Goal: Information Seeking & Learning: Learn about a topic

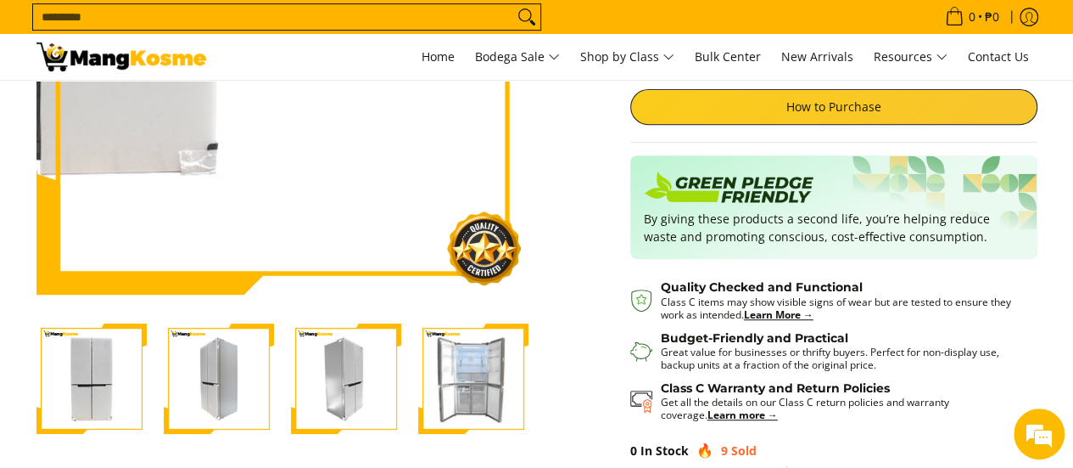
scroll to position [339, 0]
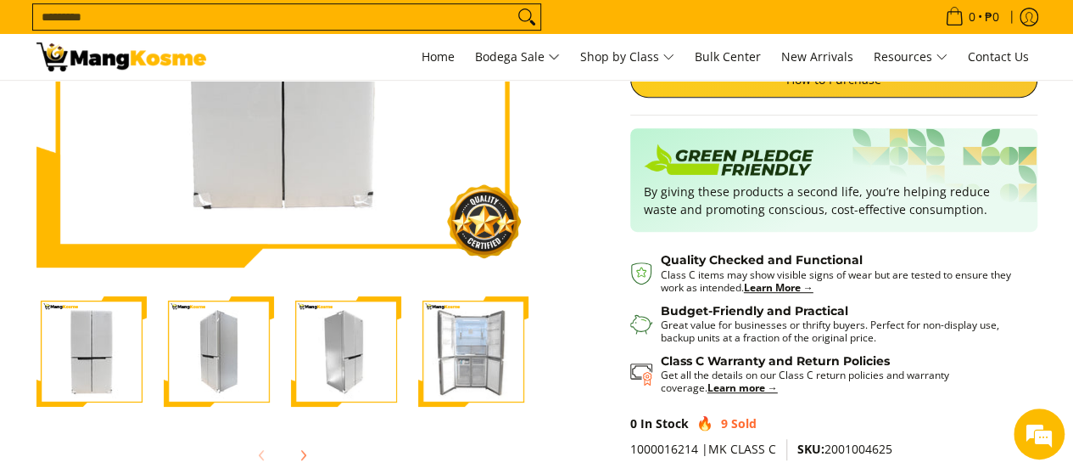
click at [438, 356] on img "Condura 16.7 Cu.Ft. No Frost Multi-Door Inverter Refrigerator, White Glass CMD1…" at bounding box center [473, 351] width 110 height 110
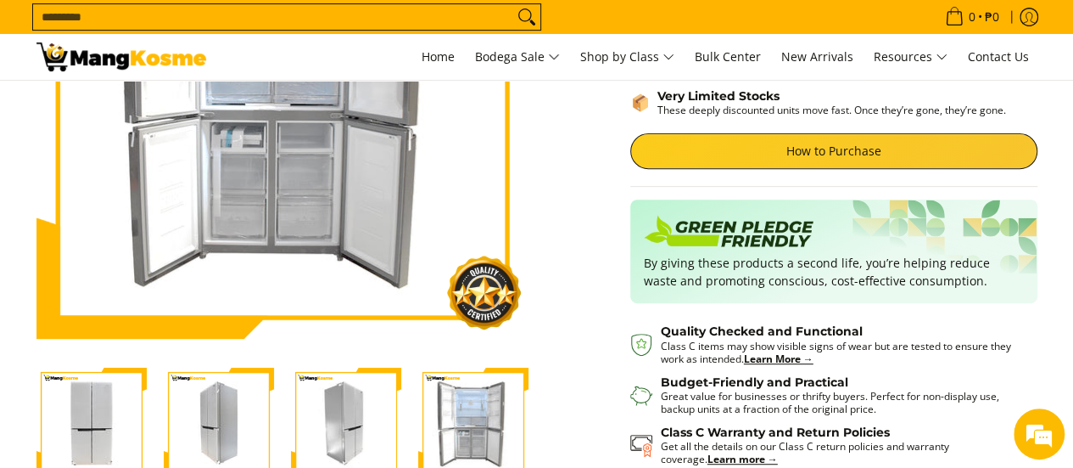
scroll to position [0, 0]
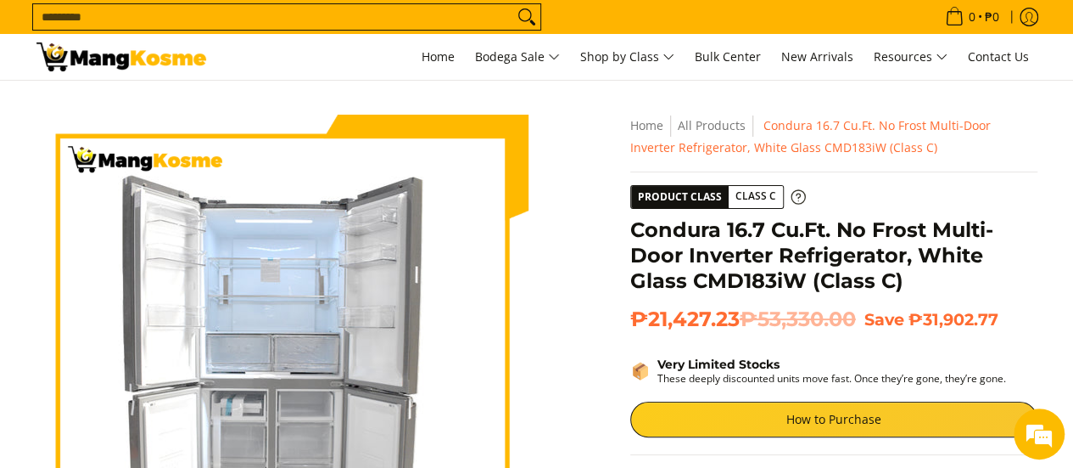
click at [762, 195] on span "Class C" at bounding box center [756, 196] width 54 height 21
click at [791, 197] on icon at bounding box center [798, 196] width 15 height 15
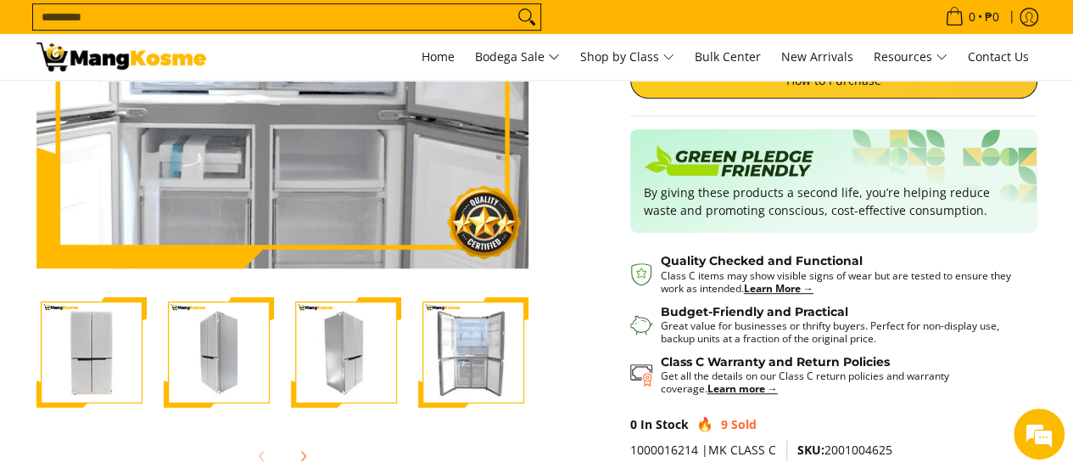
scroll to position [339, 0]
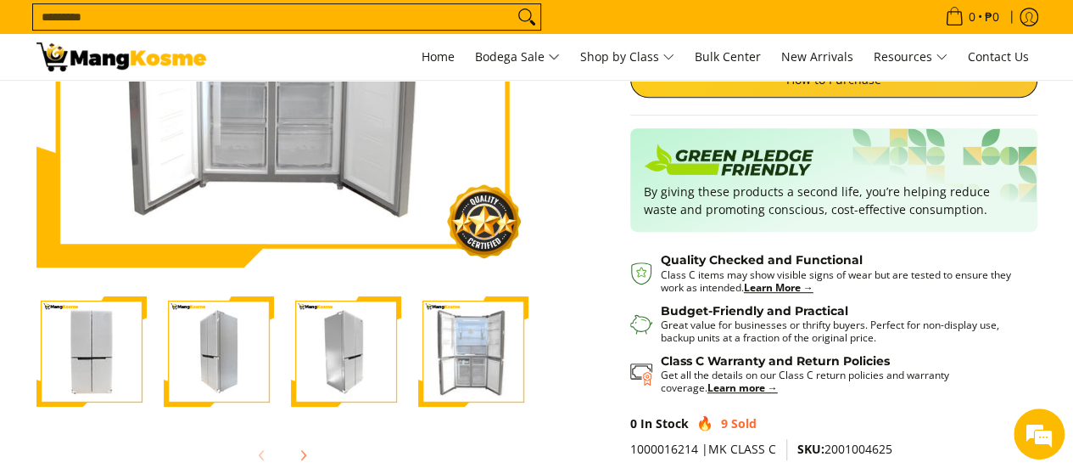
click at [453, 361] on img "Condura 16.7 Cu.Ft. No Frost Multi-Door Inverter Refrigerator, White Glass CMD1…" at bounding box center [473, 351] width 110 height 110
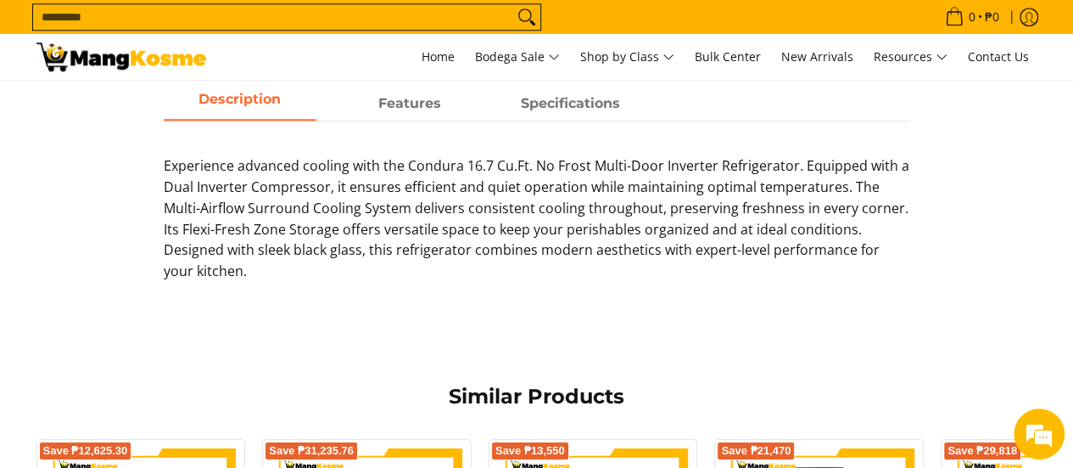
scroll to position [792, 0]
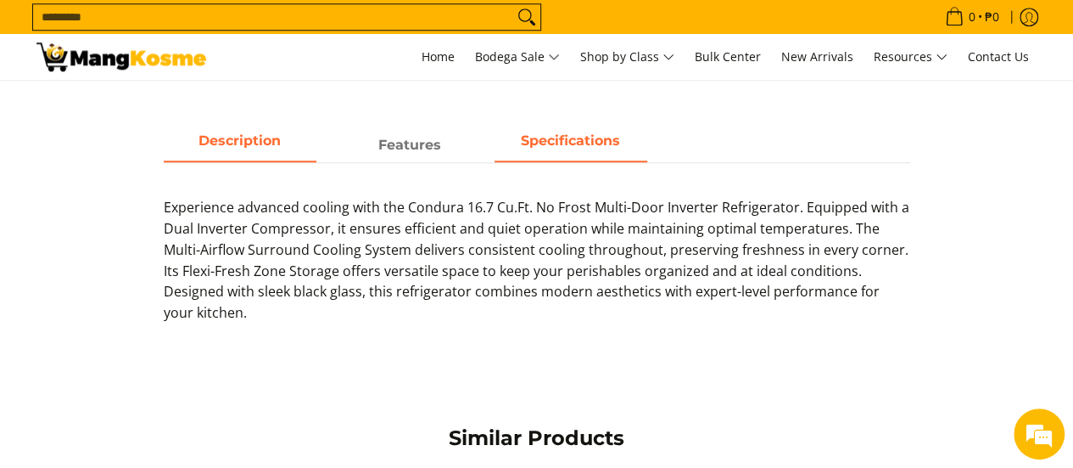
click at [594, 130] on span "Specifications" at bounding box center [571, 145] width 153 height 31
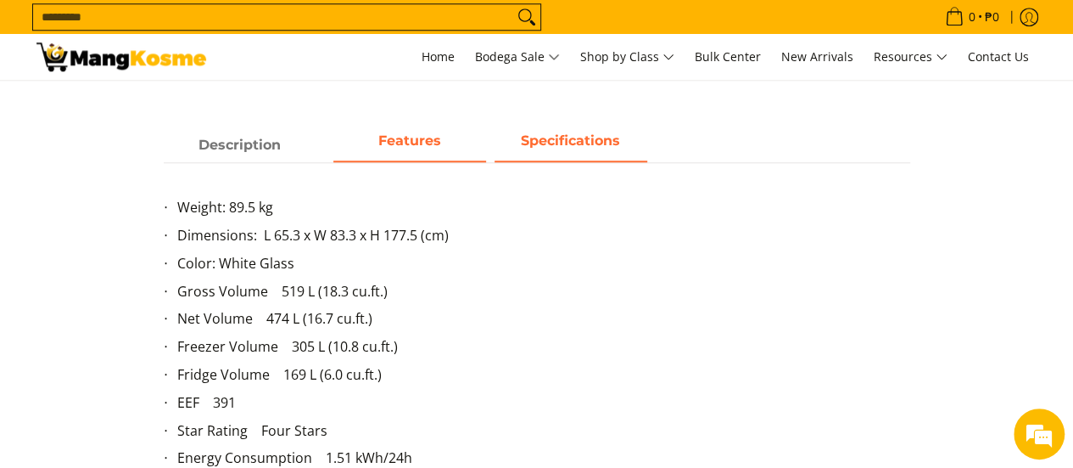
click at [402, 153] on span "Features" at bounding box center [409, 145] width 153 height 31
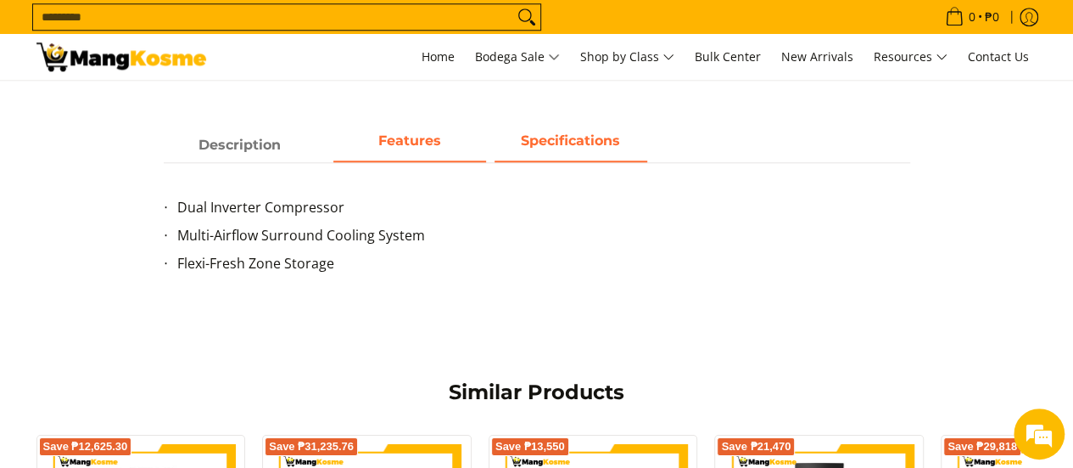
click at [545, 146] on span "Specifications" at bounding box center [571, 145] width 153 height 31
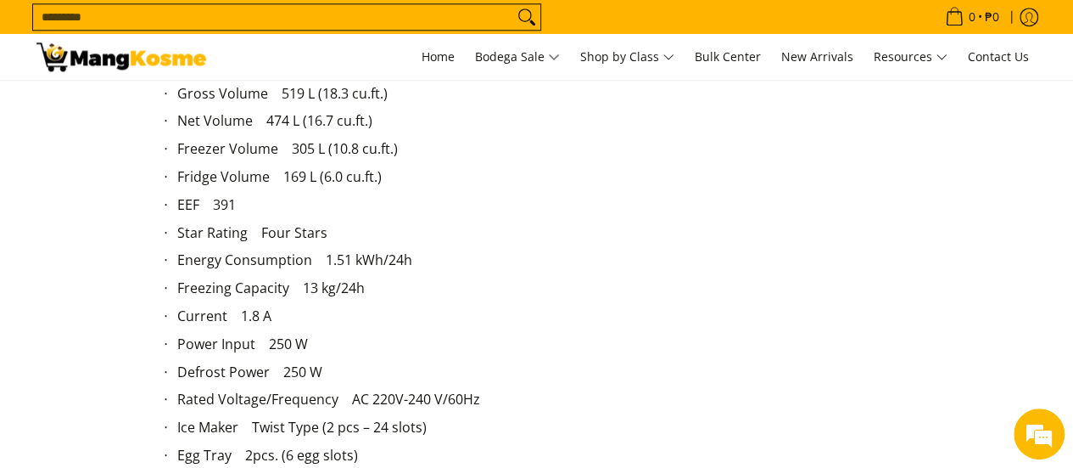
scroll to position [679, 0]
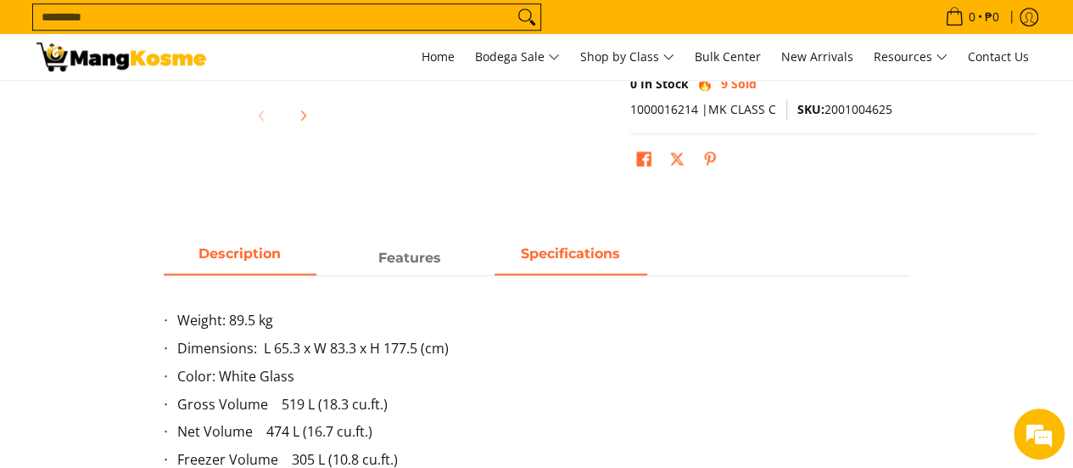
click at [264, 259] on span "Description" at bounding box center [240, 258] width 153 height 31
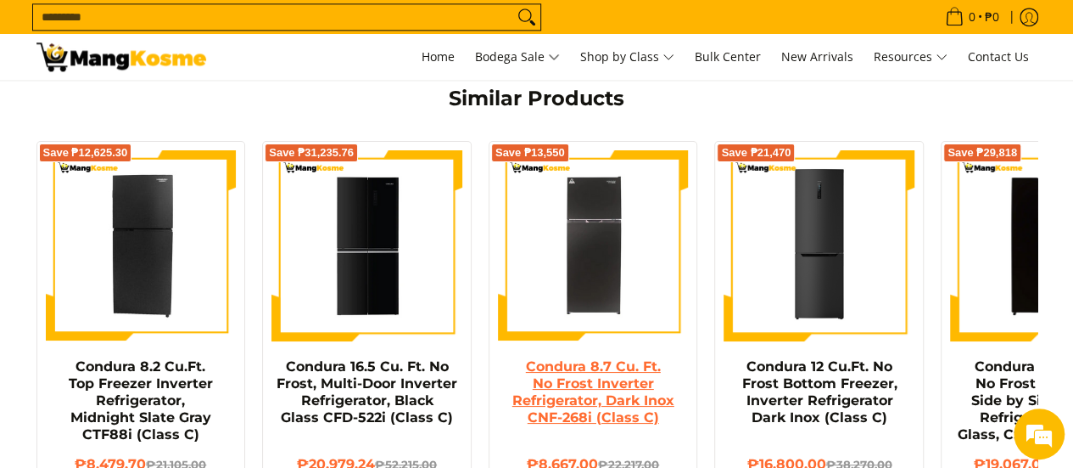
scroll to position [1244, 0]
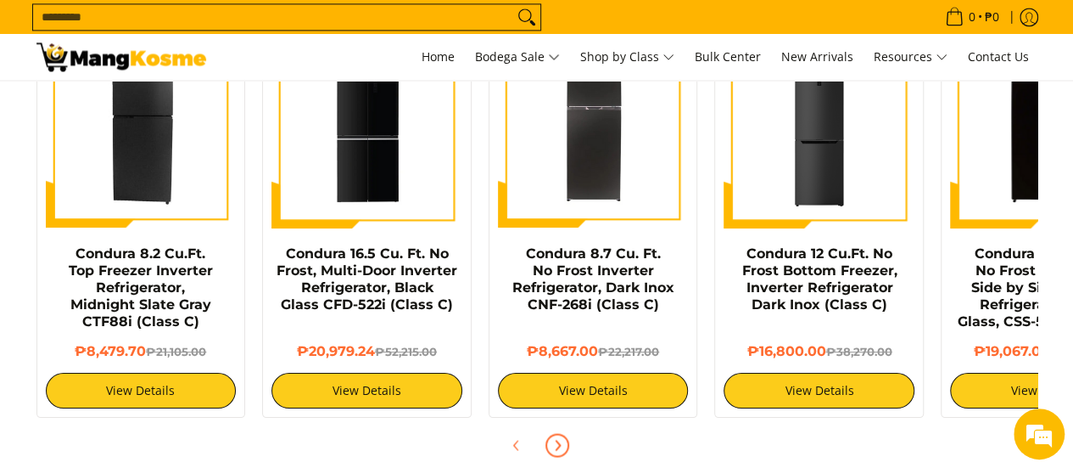
click at [563, 434] on span "Next" at bounding box center [557, 444] width 20 height 20
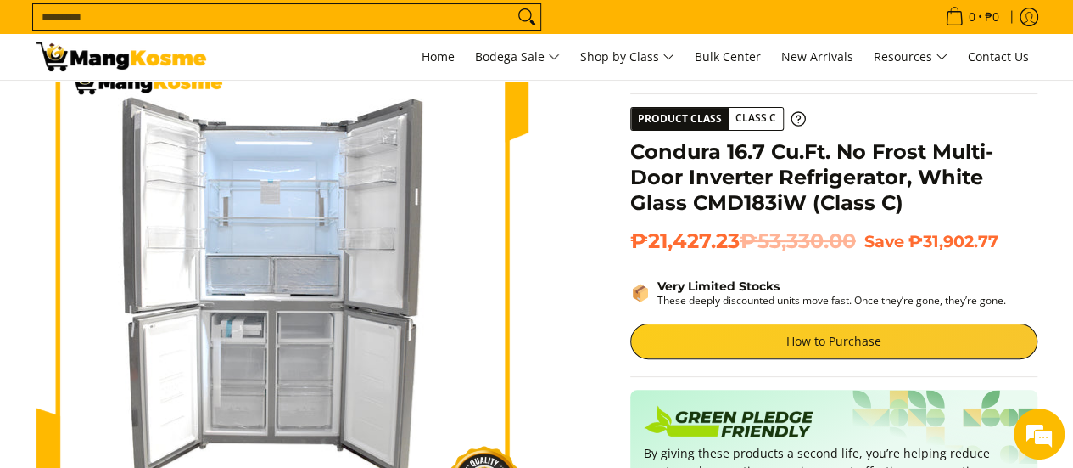
scroll to position [0, 0]
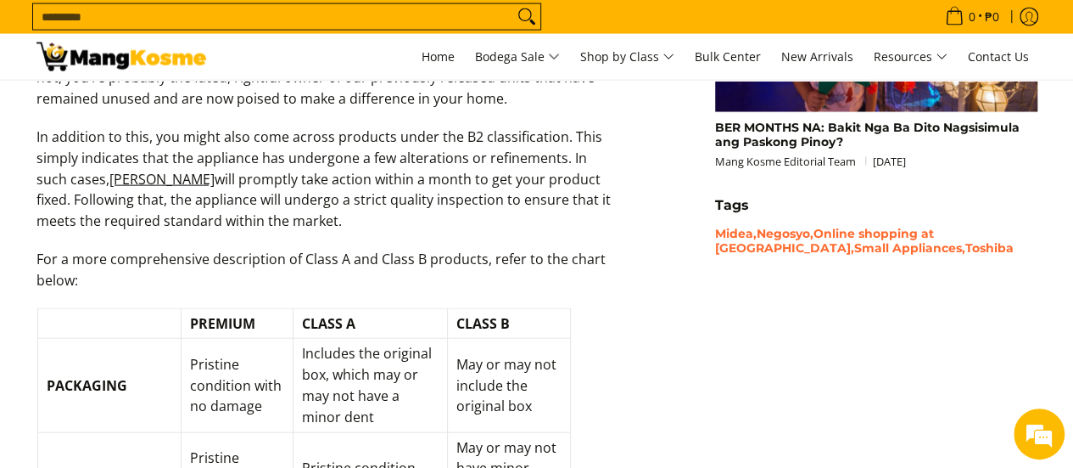
scroll to position [1810, 0]
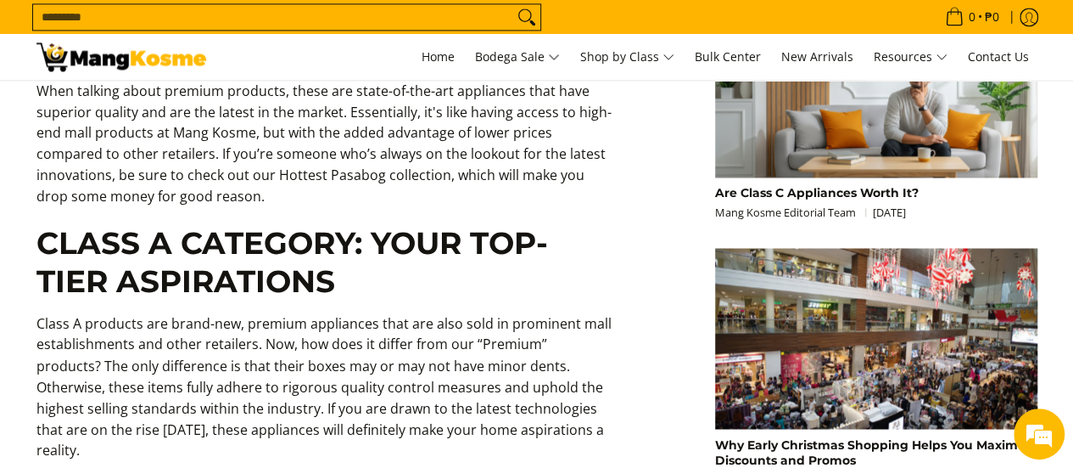
scroll to position [1244, 0]
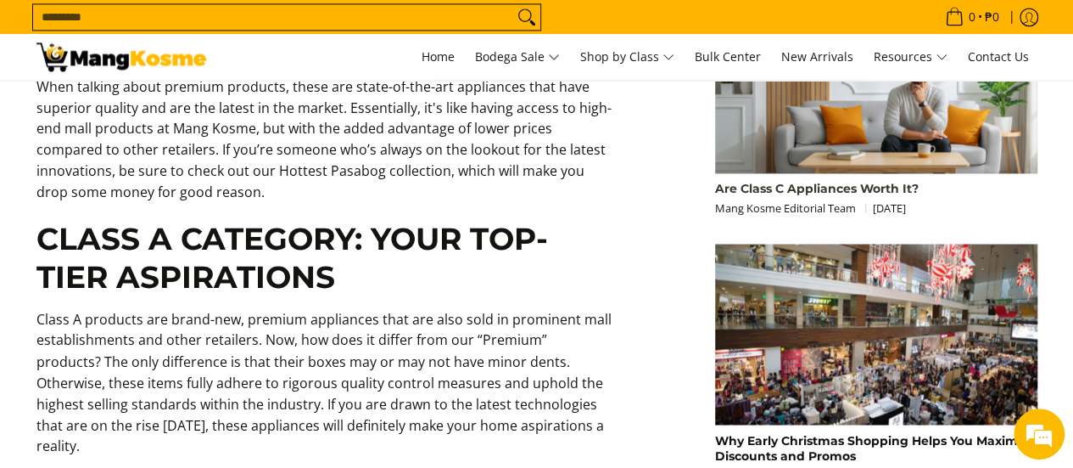
click at [764, 187] on link "Are Class C Appliances Worth It?" at bounding box center [817, 188] width 204 height 15
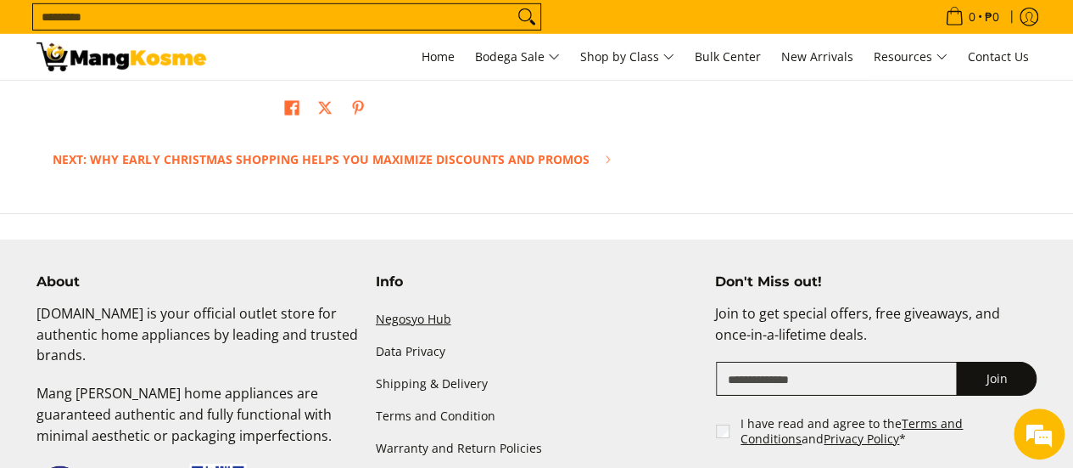
scroll to position [2828, 0]
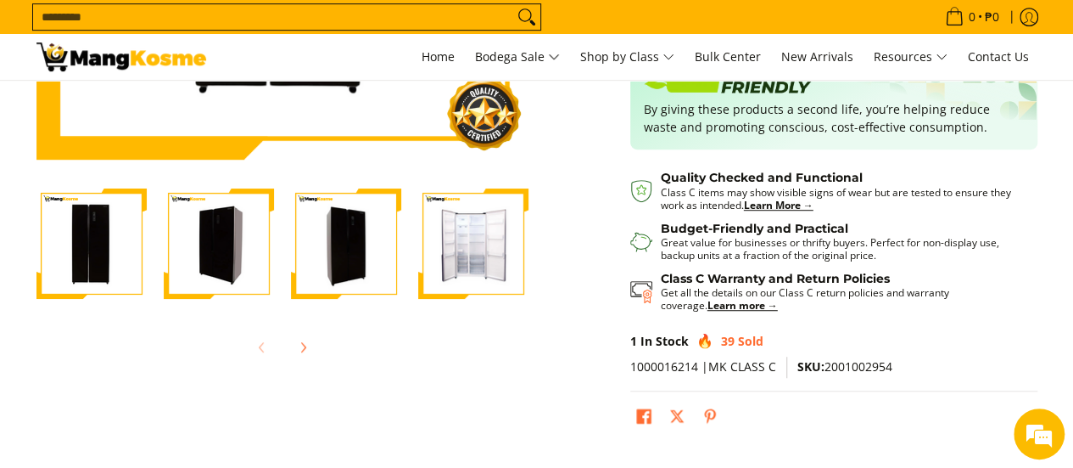
scroll to position [452, 0]
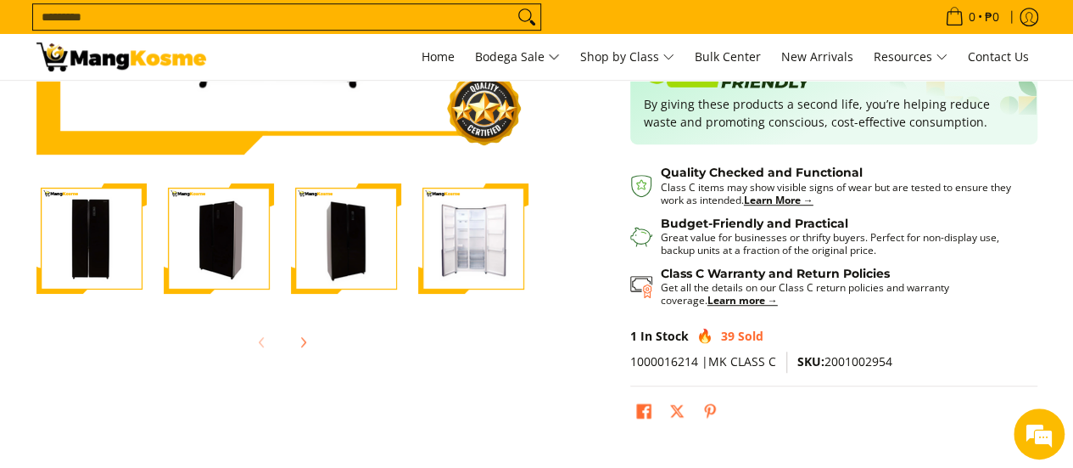
click at [456, 253] on img "Condura 18.8 Cu. FT. No Frost Fully Auto, Side by Side Inverter Refrigerator, B…" at bounding box center [473, 238] width 110 height 110
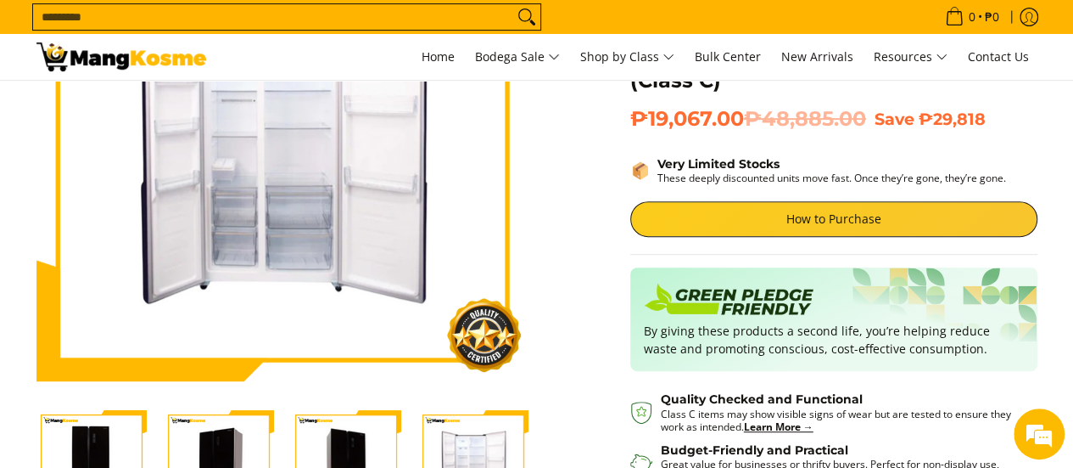
scroll to position [113, 0]
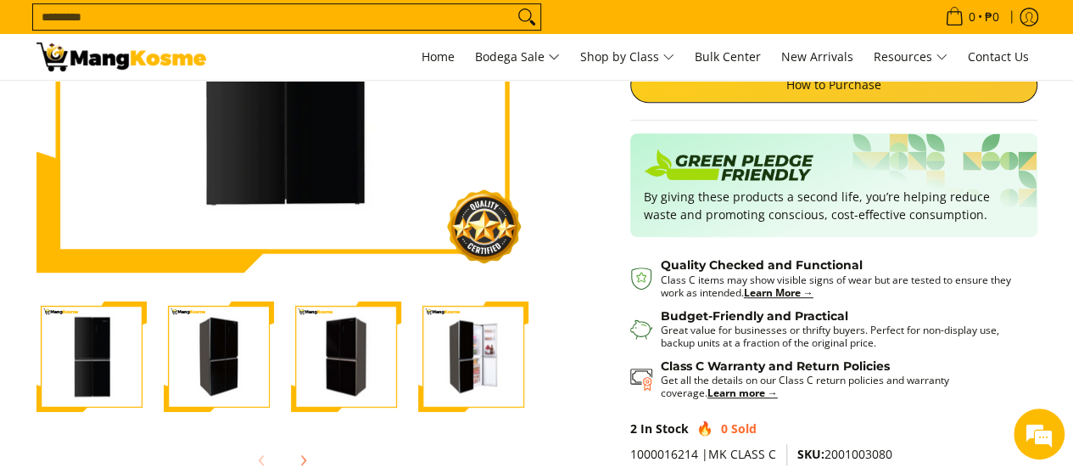
scroll to position [339, 0]
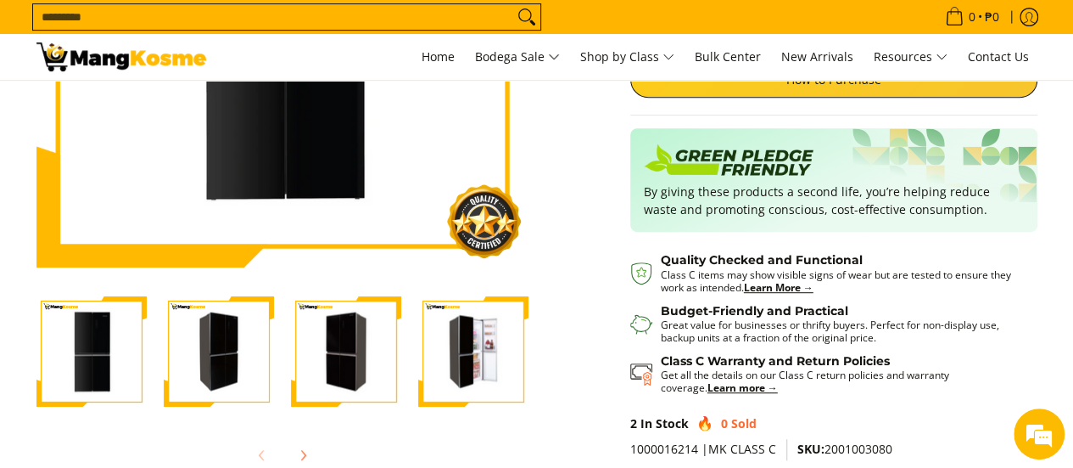
click at [475, 328] on img "Condura 16.5 Cu. Ft. No Frost, Multi-Door Inverter Refrigerator, Black Glass CF…" at bounding box center [473, 352] width 110 height 108
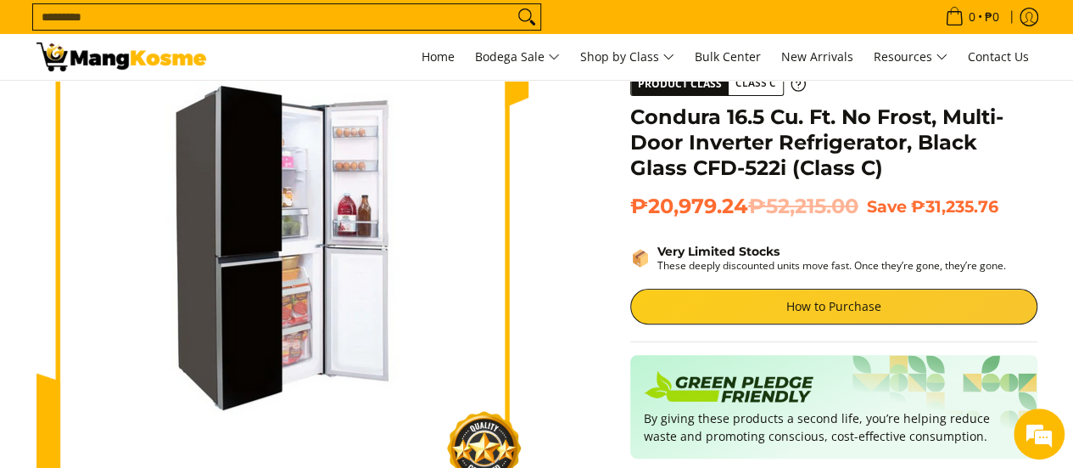
scroll to position [452, 0]
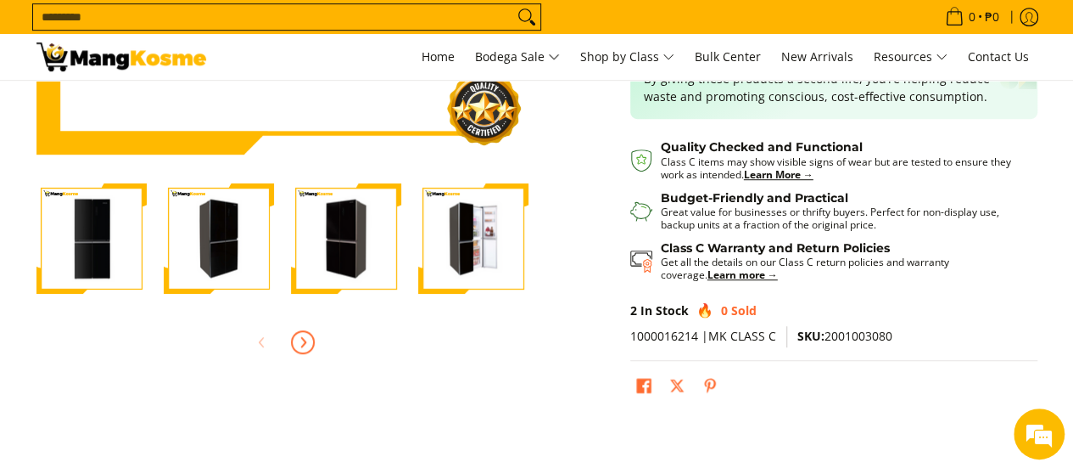
click at [303, 341] on icon "Next" at bounding box center [303, 342] width 14 height 14
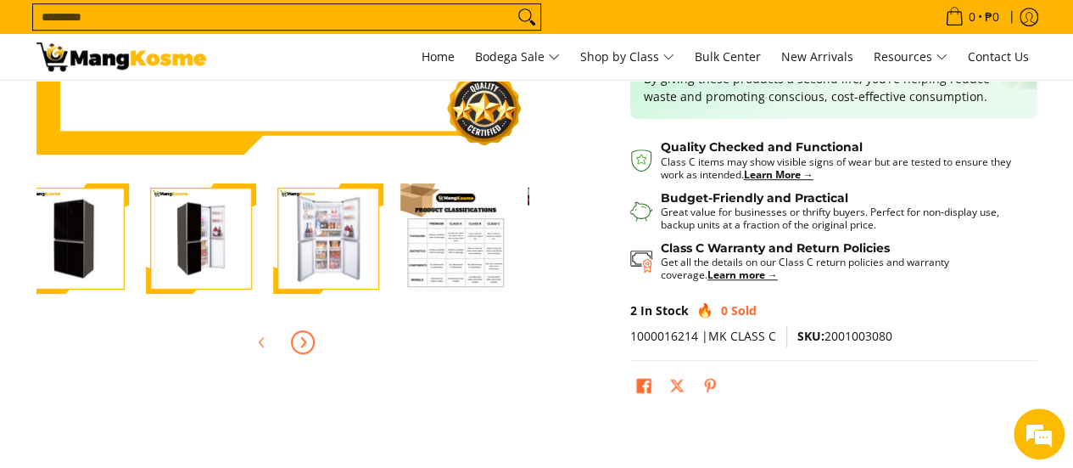
scroll to position [0, 509]
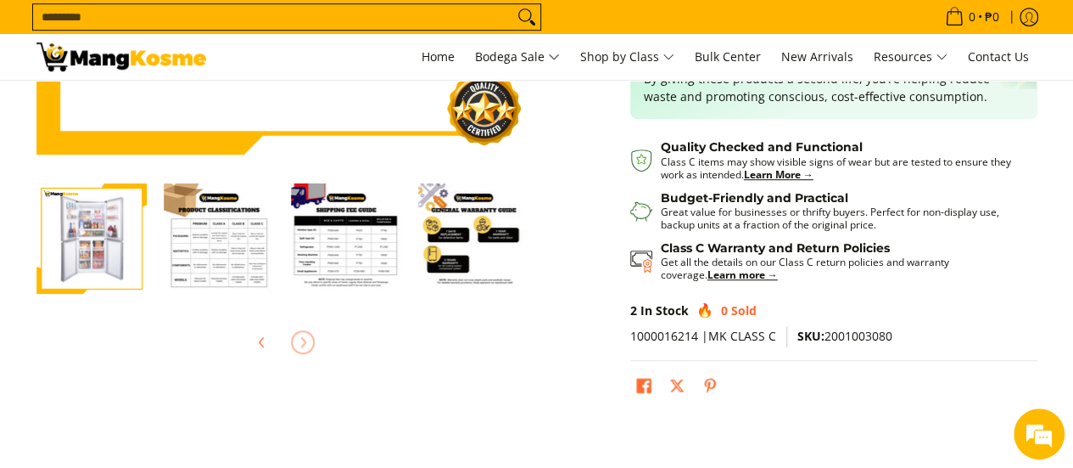
click at [92, 249] on img "Condura 16.5 Cu. Ft. No Frost, Multi-Door Inverter Refrigerator, Black Glass CF…" at bounding box center [91, 239] width 110 height 108
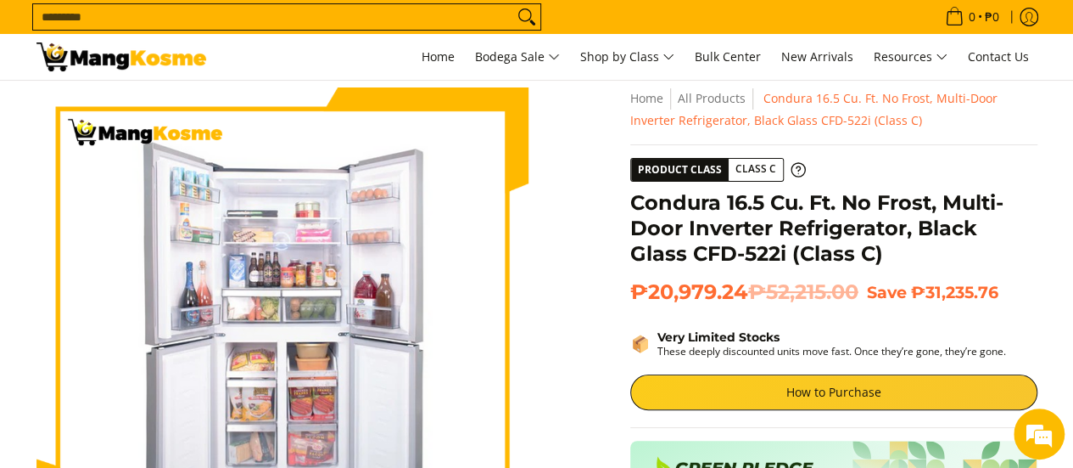
scroll to position [0, 0]
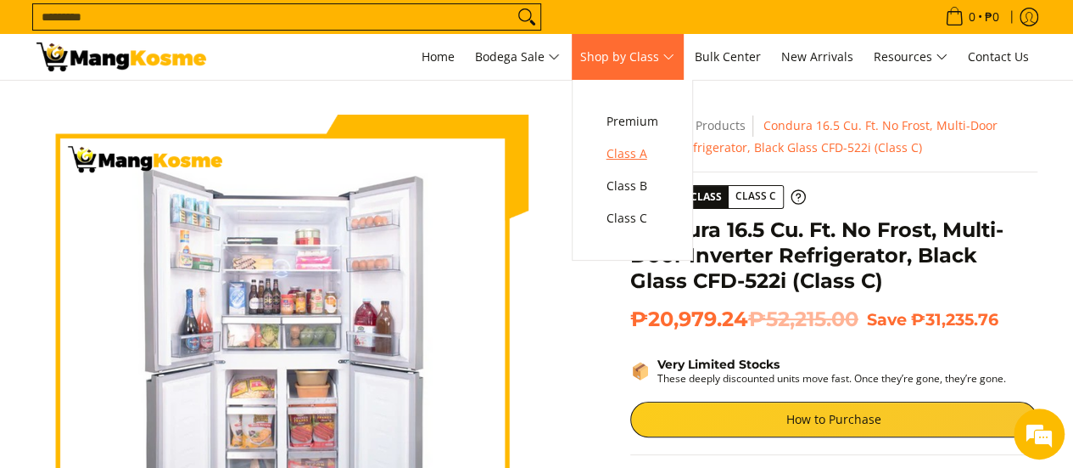
click at [637, 154] on span "Class A" at bounding box center [633, 153] width 52 height 21
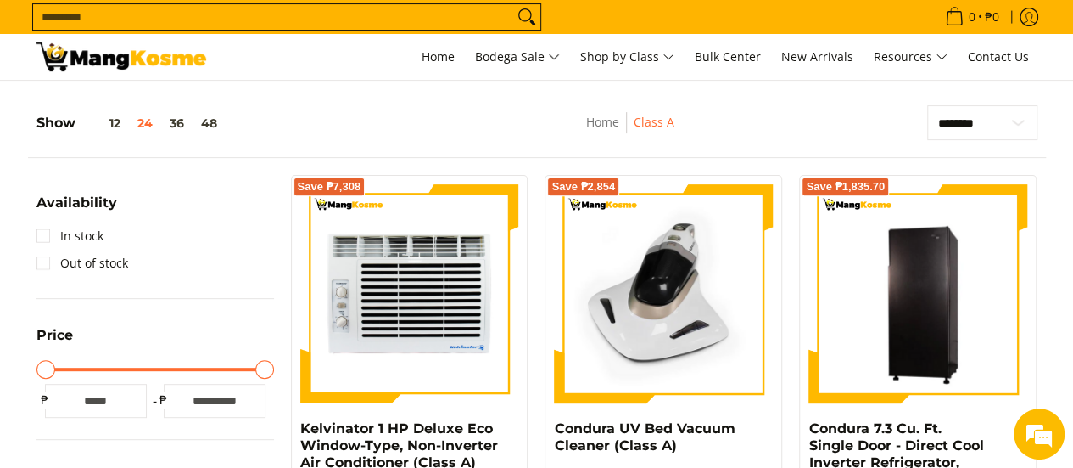
scroll to position [226, 0]
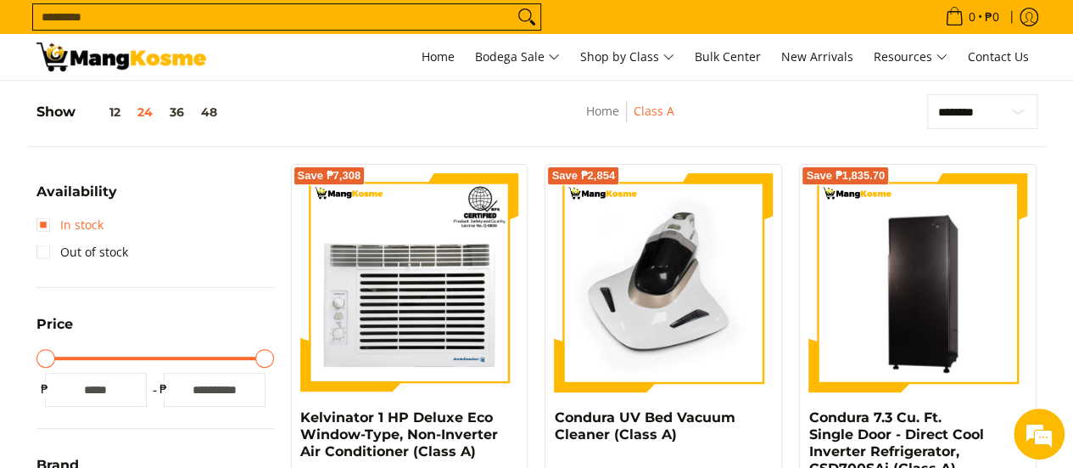
click at [46, 222] on link "In stock" at bounding box center [69, 224] width 67 height 27
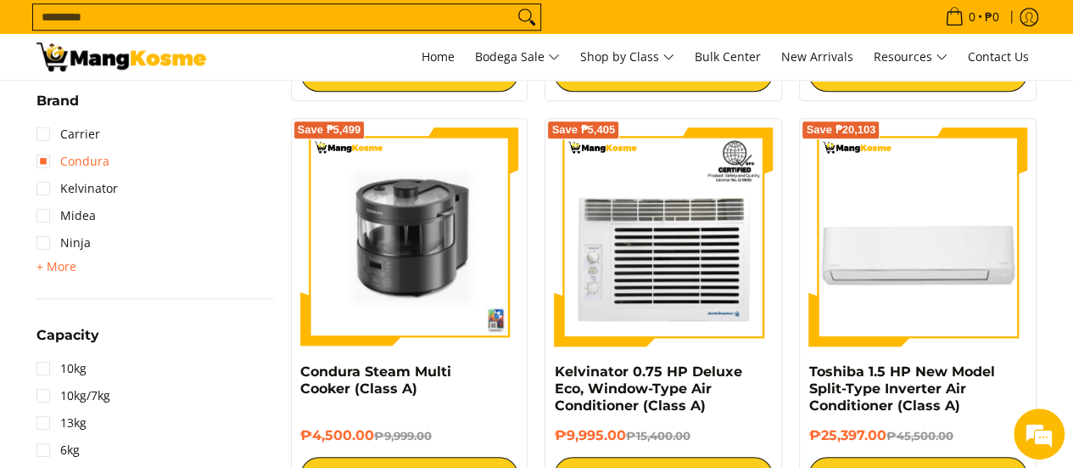
click at [54, 160] on link "Condura" at bounding box center [72, 161] width 73 height 27
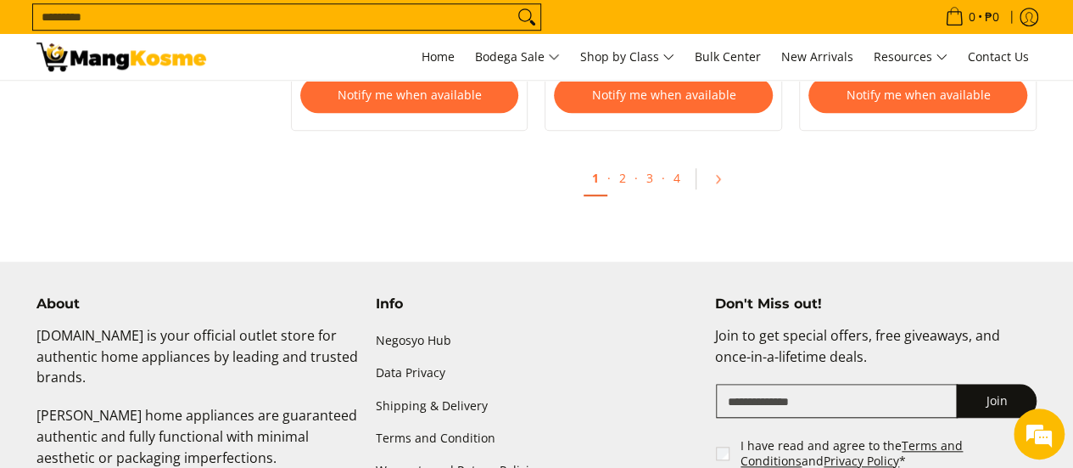
scroll to position [3859, 0]
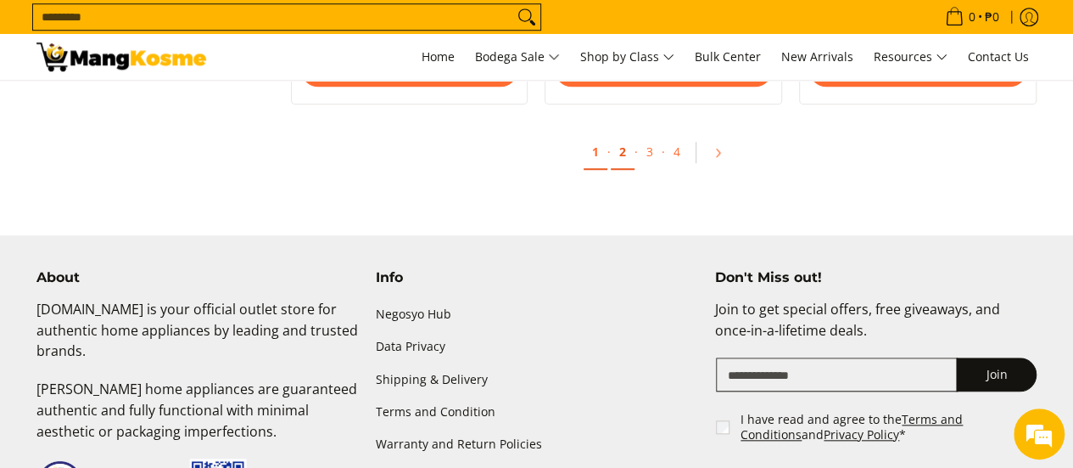
click at [634, 160] on link "2" at bounding box center [623, 152] width 24 height 35
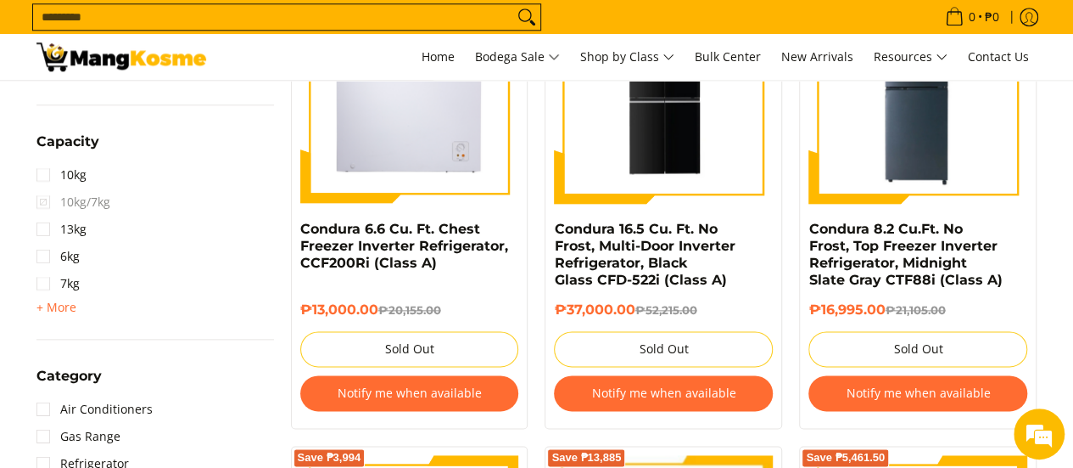
scroll to position [1018, 0]
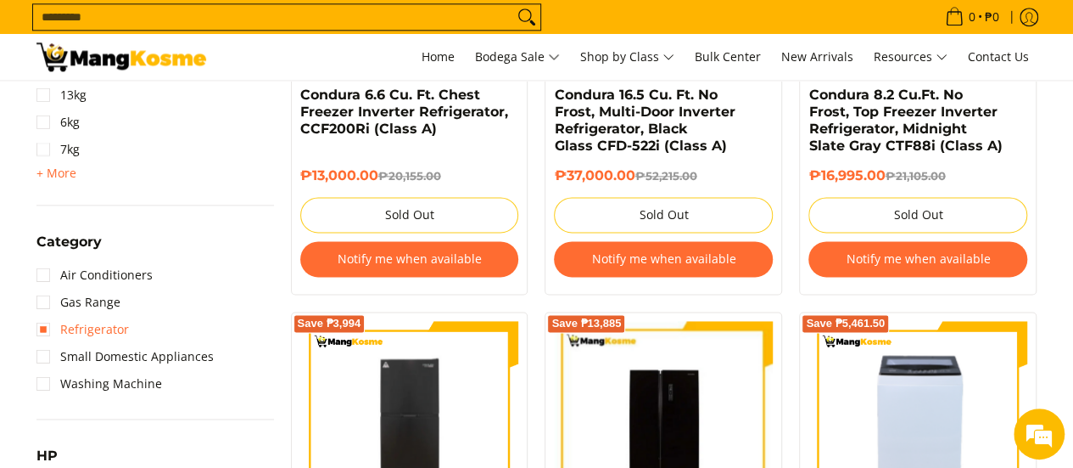
click at [88, 329] on link "Refrigerator" at bounding box center [82, 329] width 92 height 27
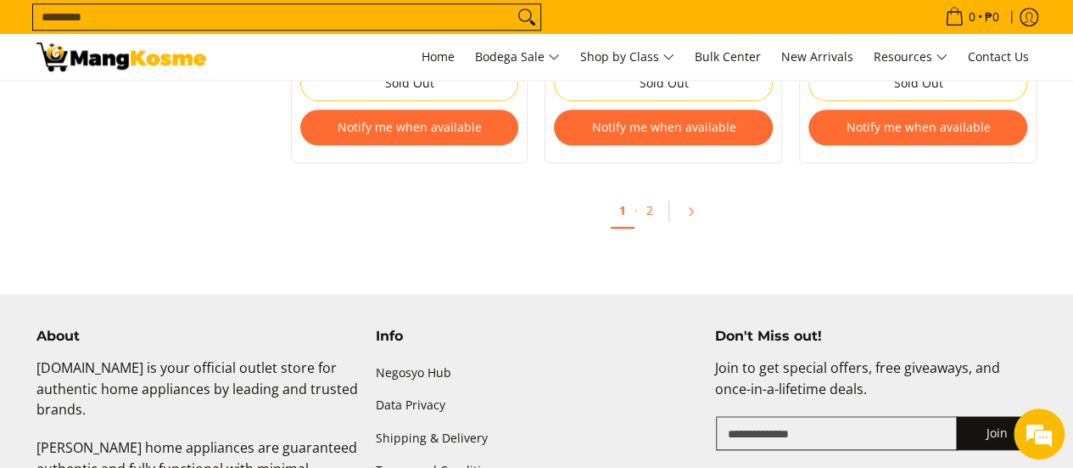
scroll to position [3972, 0]
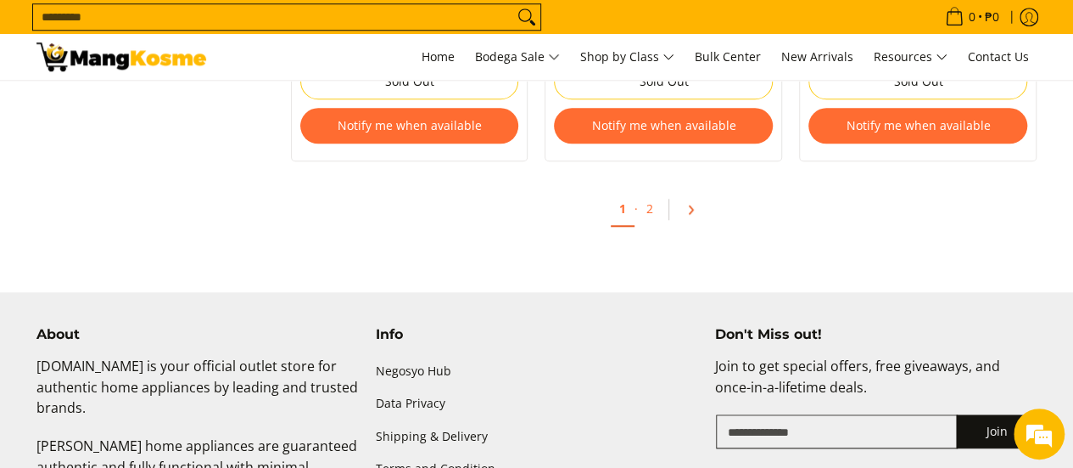
click at [696, 210] on icon "Pagination" at bounding box center [691, 210] width 12 height 12
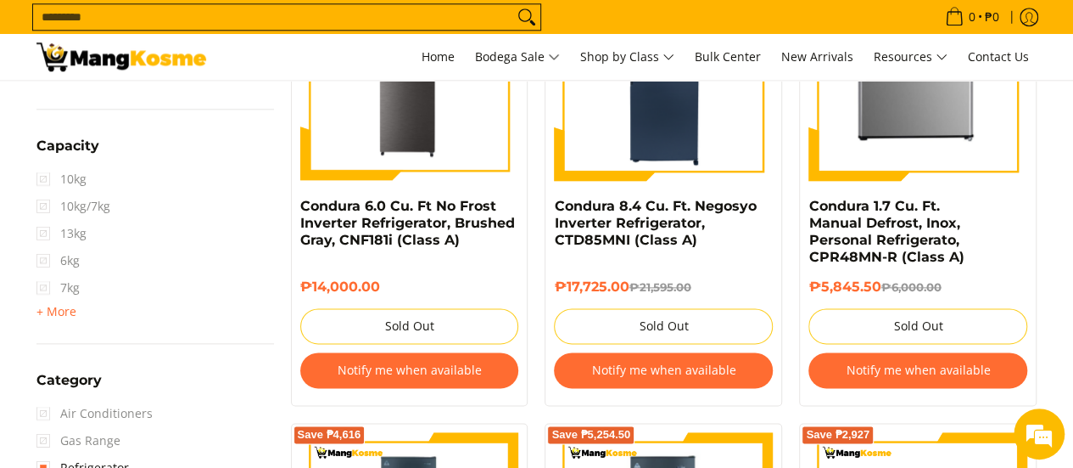
scroll to position [679, 0]
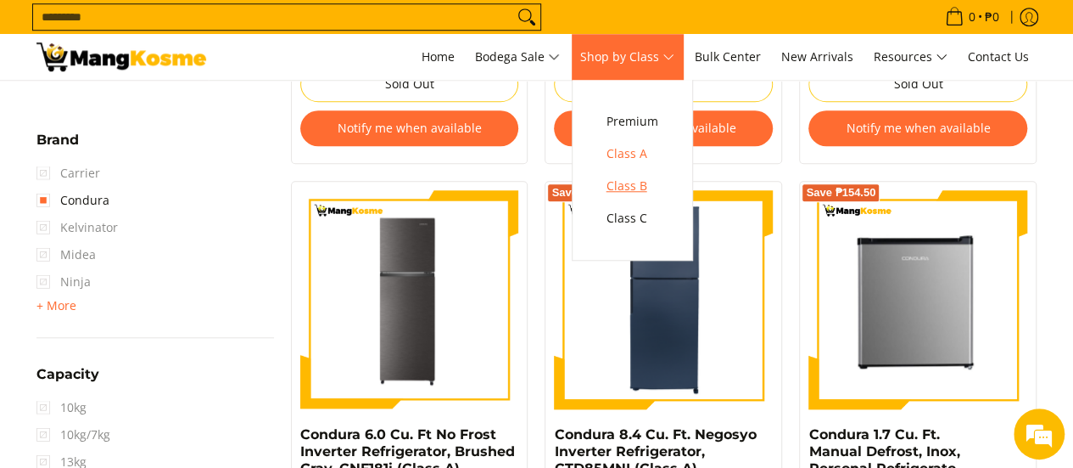
click at [628, 182] on span "Class B" at bounding box center [633, 186] width 52 height 21
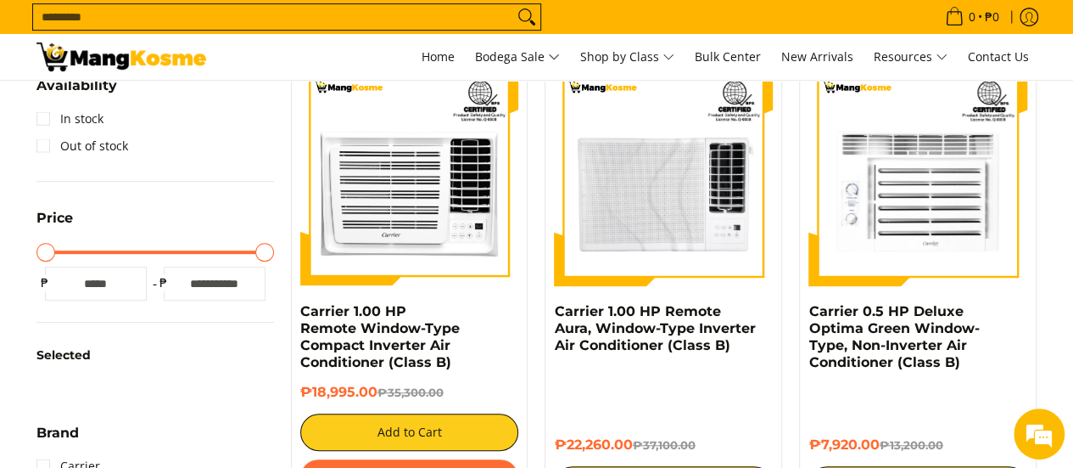
scroll to position [452, 0]
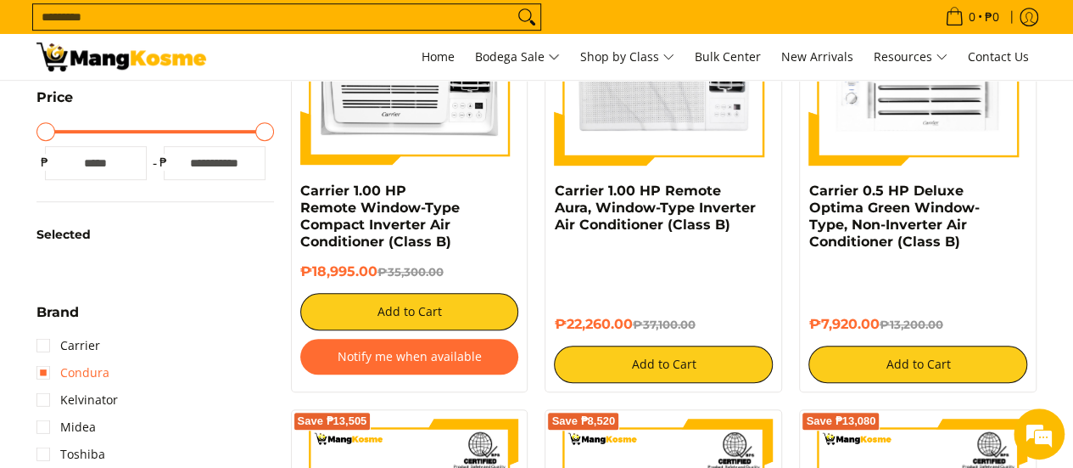
click at [73, 372] on link "Condura" at bounding box center [72, 372] width 73 height 27
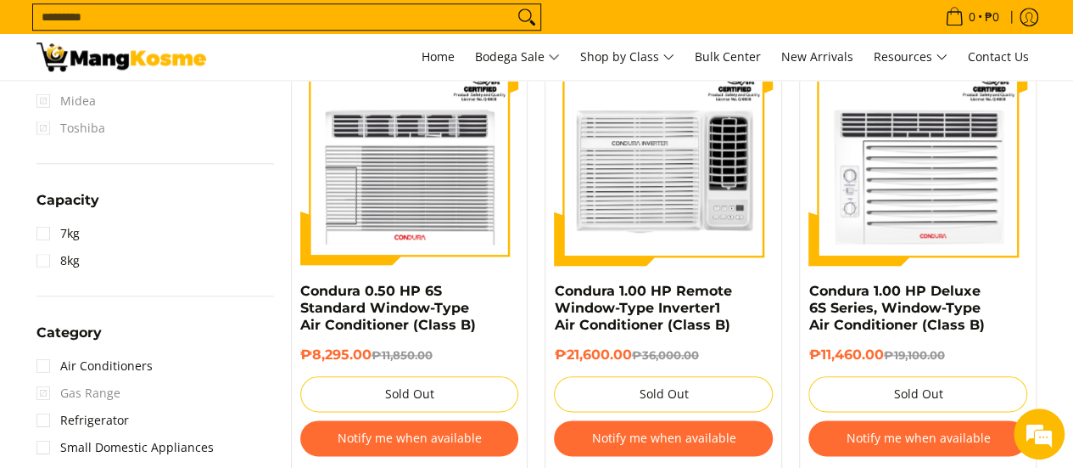
scroll to position [918, 0]
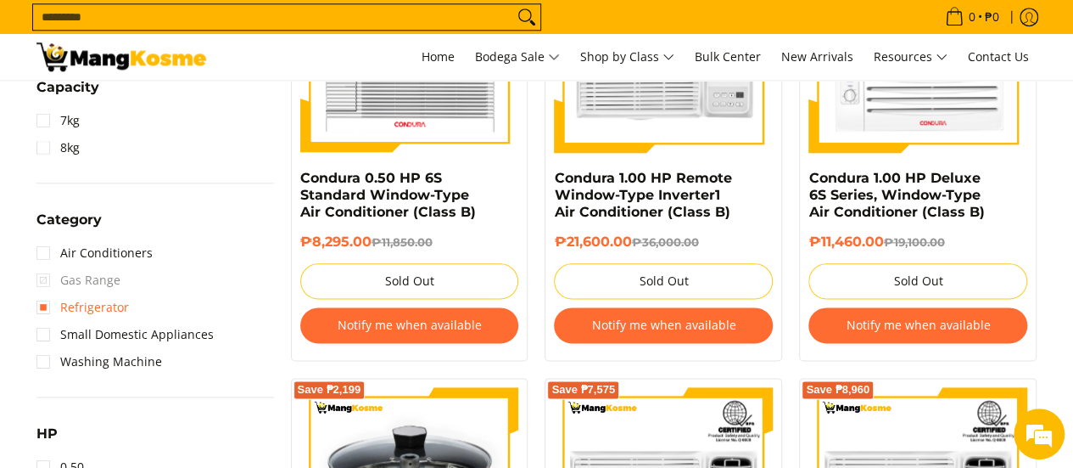
click at [81, 305] on link "Refrigerator" at bounding box center [82, 307] width 92 height 27
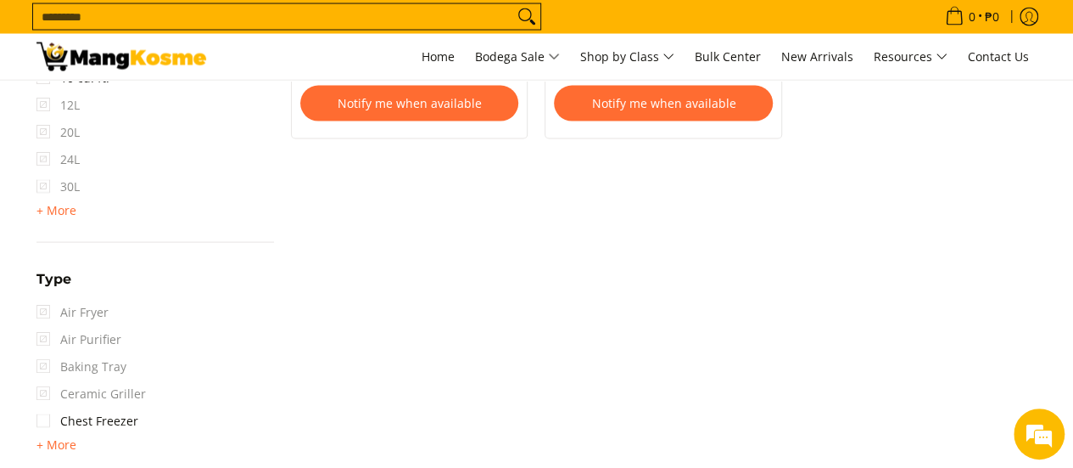
scroll to position [1709, 0]
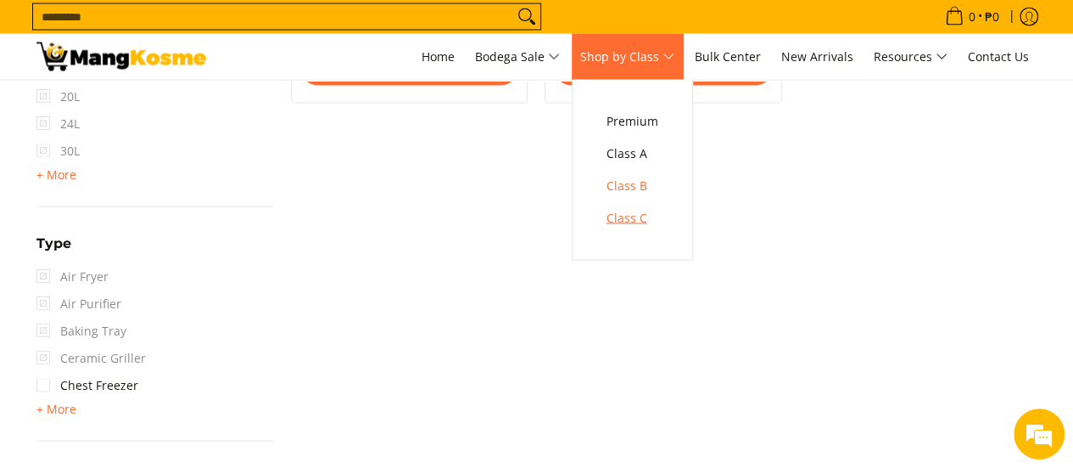
click at [635, 220] on span "Class C" at bounding box center [633, 218] width 52 height 21
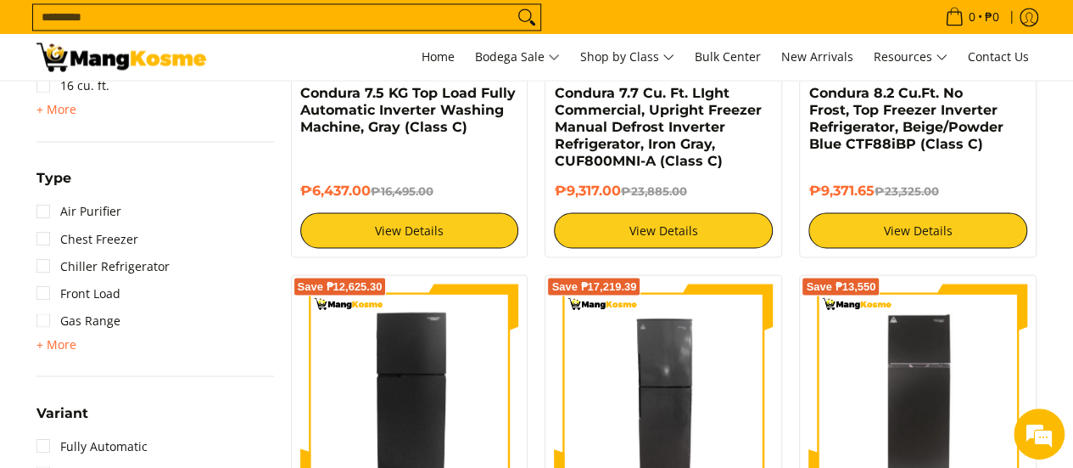
scroll to position [1358, 0]
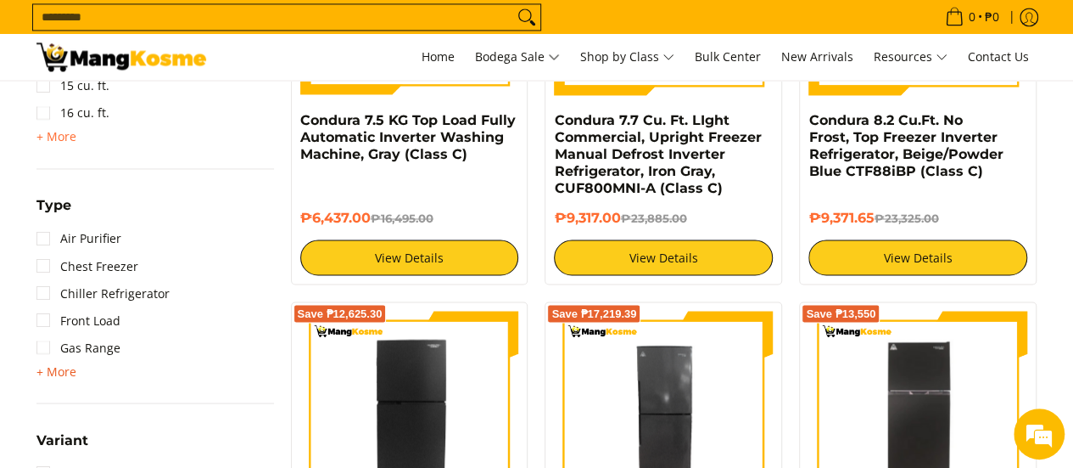
click at [70, 375] on span "+ More" at bounding box center [56, 371] width 40 height 14
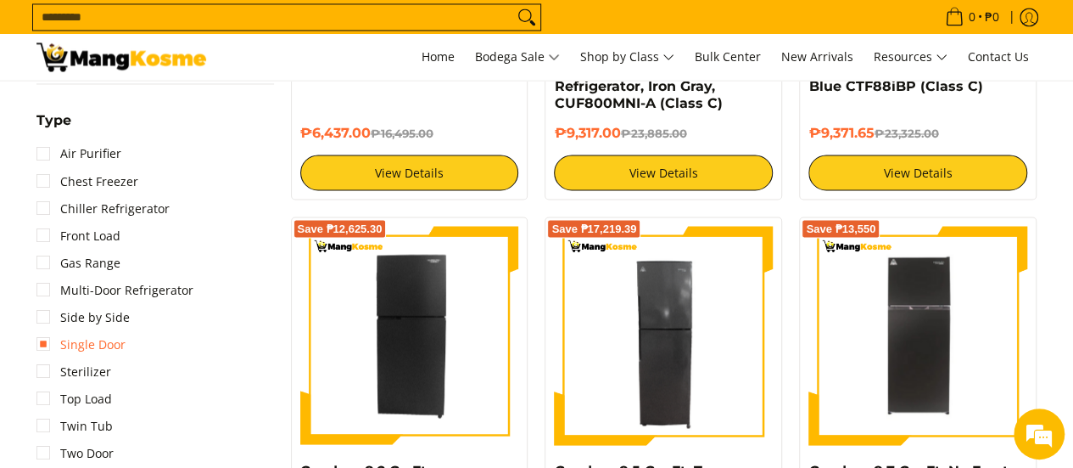
scroll to position [1470, 0]
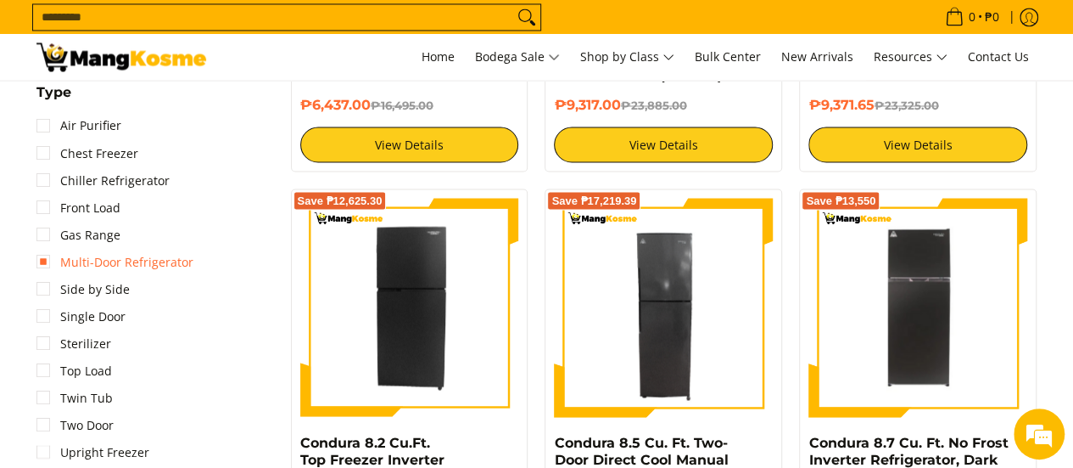
click at [134, 258] on link "Multi-Door Refrigerator" at bounding box center [114, 261] width 157 height 27
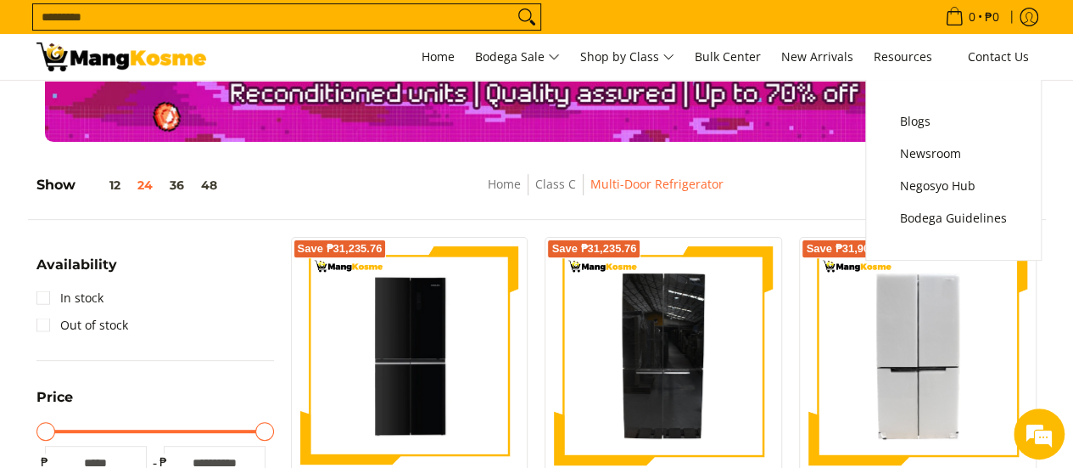
scroll to position [113, 0]
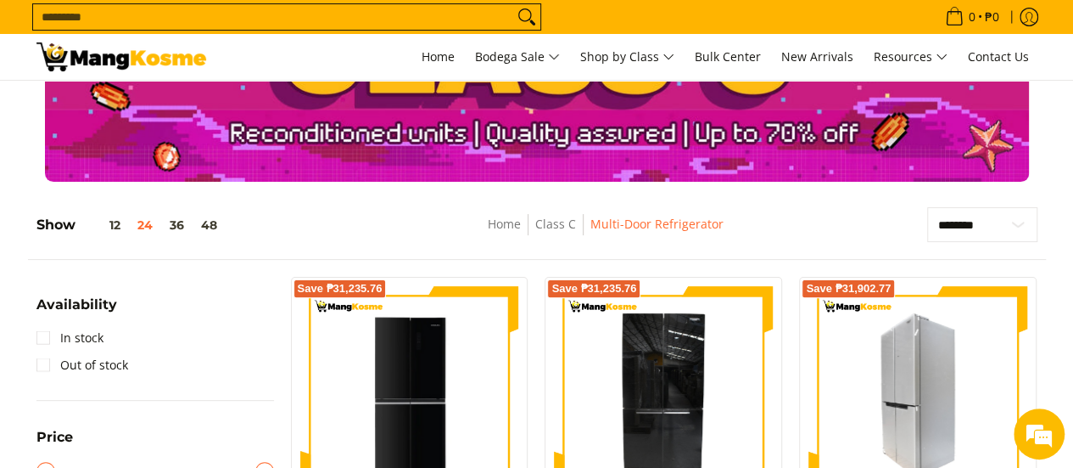
click at [932, 412] on img at bounding box center [918, 395] width 219 height 219
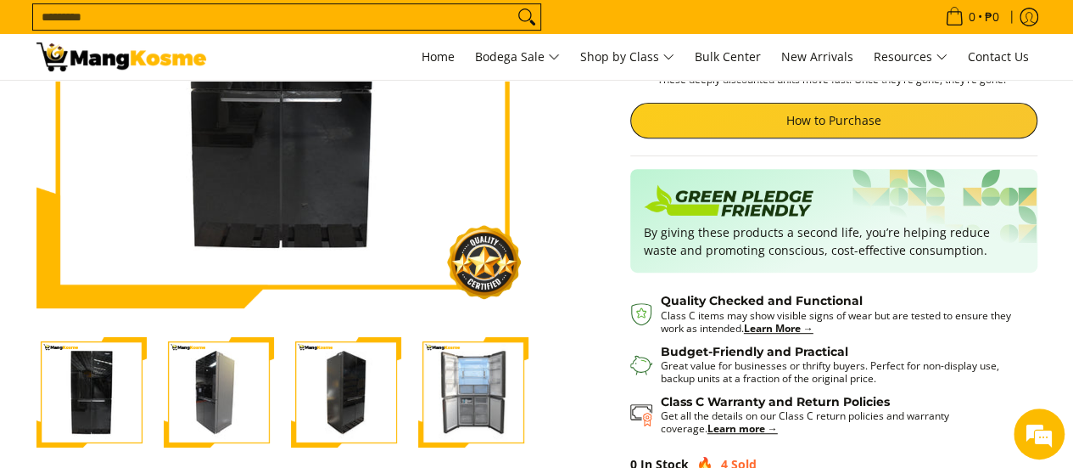
scroll to position [339, 0]
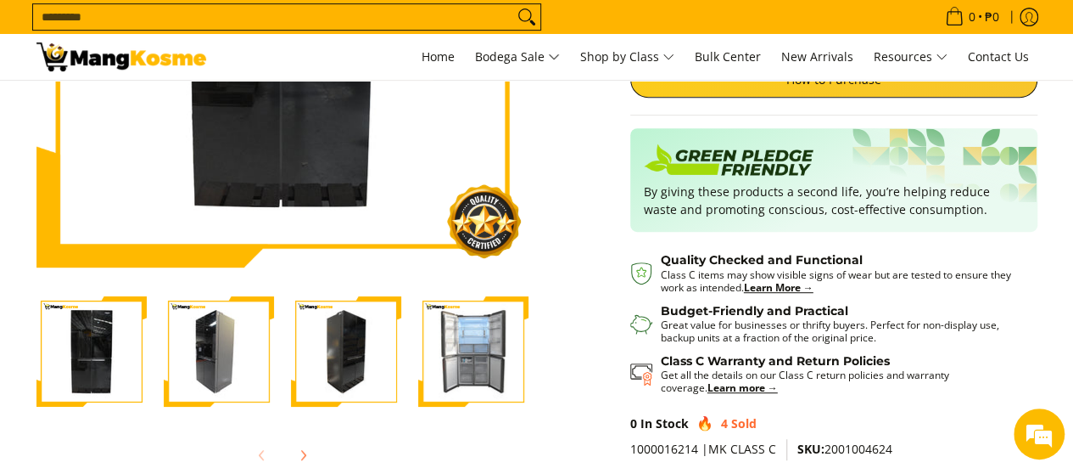
drag, startPoint x: 460, startPoint y: 359, endPoint x: 463, endPoint y: 344, distance: 14.8
click at [460, 359] on img "Condura 16.7 Cu.Ft. No Frost Multi-Door Inverter Refrigerator, Black Glass CMD1…" at bounding box center [473, 351] width 110 height 110
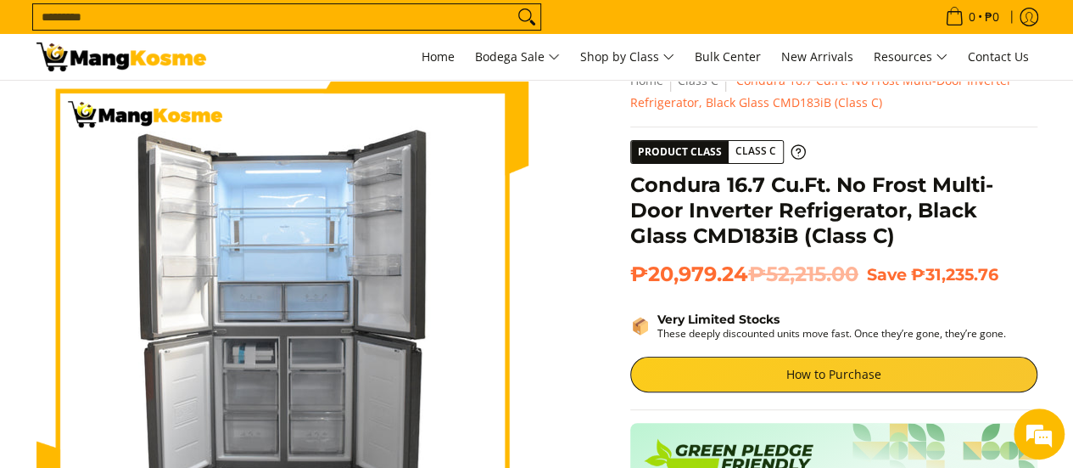
scroll to position [0, 0]
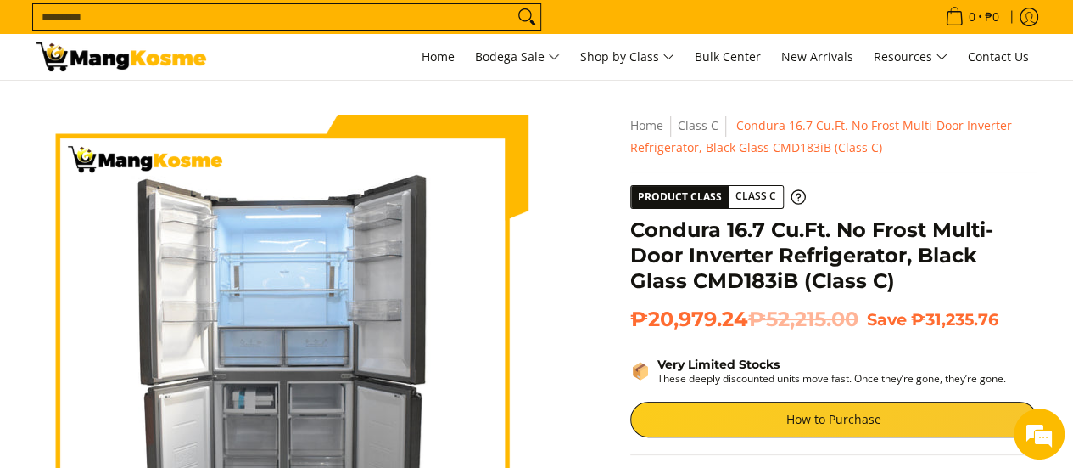
click at [848, 251] on h1 "Condura 16.7 Cu.Ft. No Frost Multi-Door Inverter Refrigerator, Black Glass CMD1…" at bounding box center [833, 255] width 407 height 76
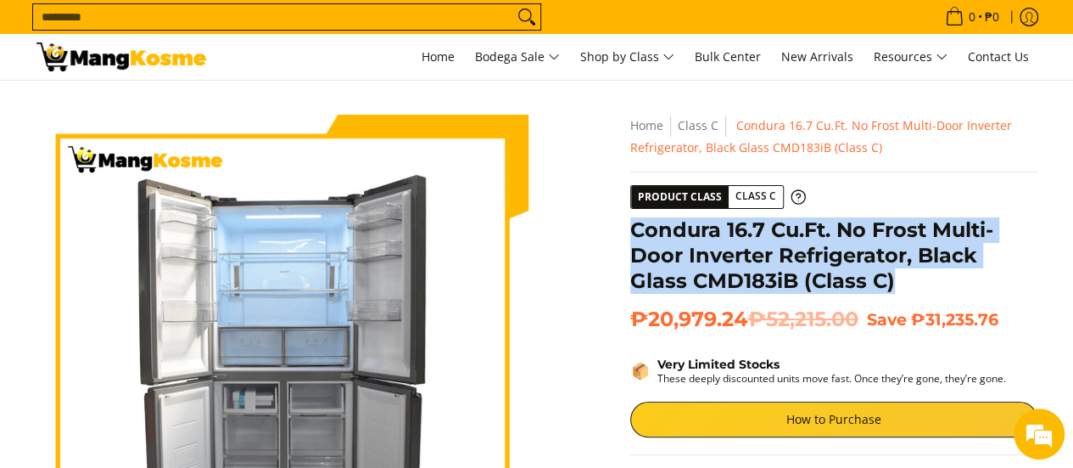
drag, startPoint x: 904, startPoint y: 277, endPoint x: 618, endPoint y: 235, distance: 289.9
copy h1 "Condura 16.7 Cu.Ft. No Frost Multi-Door Inverter Refrigerator, Black Glass CMD1…"
click at [784, 257] on h1 "Condura 16.7 Cu.Ft. No Frost Multi-Door Inverter Refrigerator, Black Glass CMD1…" at bounding box center [833, 255] width 407 height 76
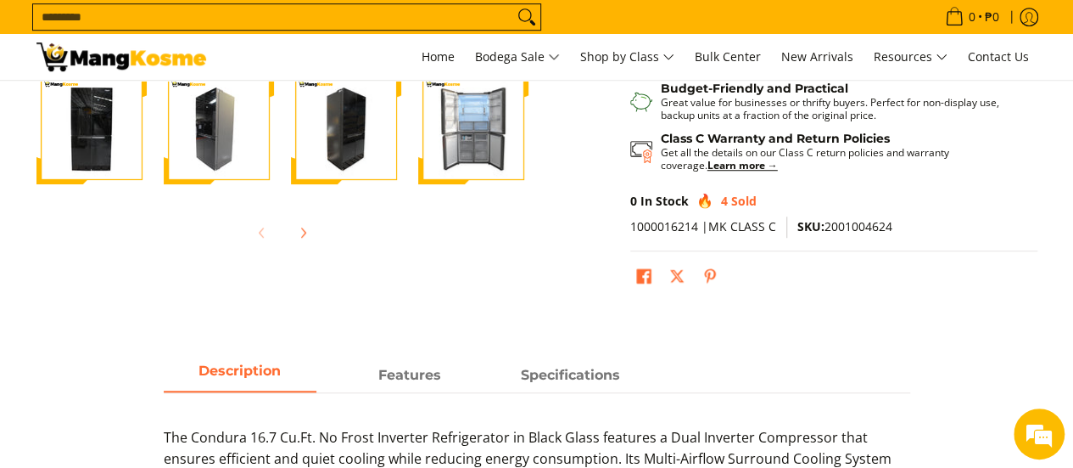
scroll to position [565, 0]
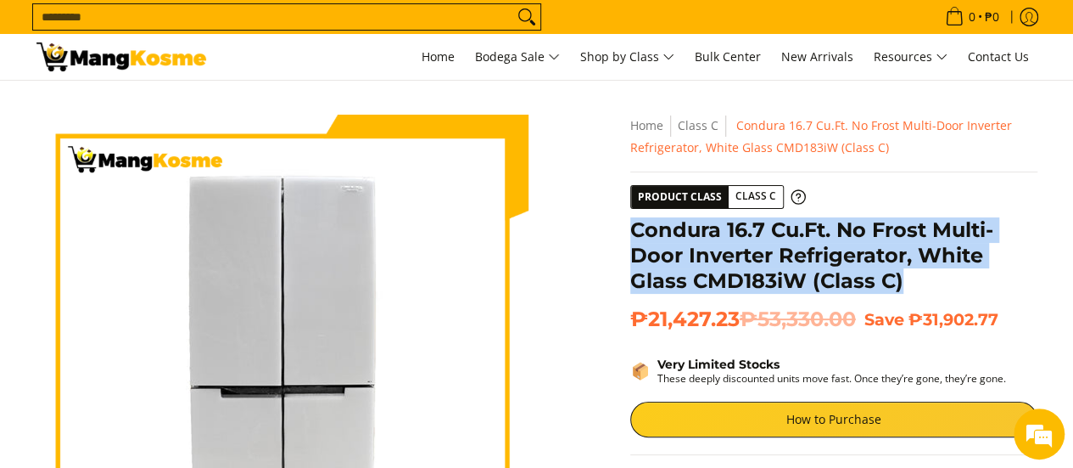
drag, startPoint x: 913, startPoint y: 285, endPoint x: 614, endPoint y: 232, distance: 303.3
copy h1 "Condura 16.7 Cu.Ft. No Frost Multi-Door Inverter Refrigerator, White Glass CMD1…"
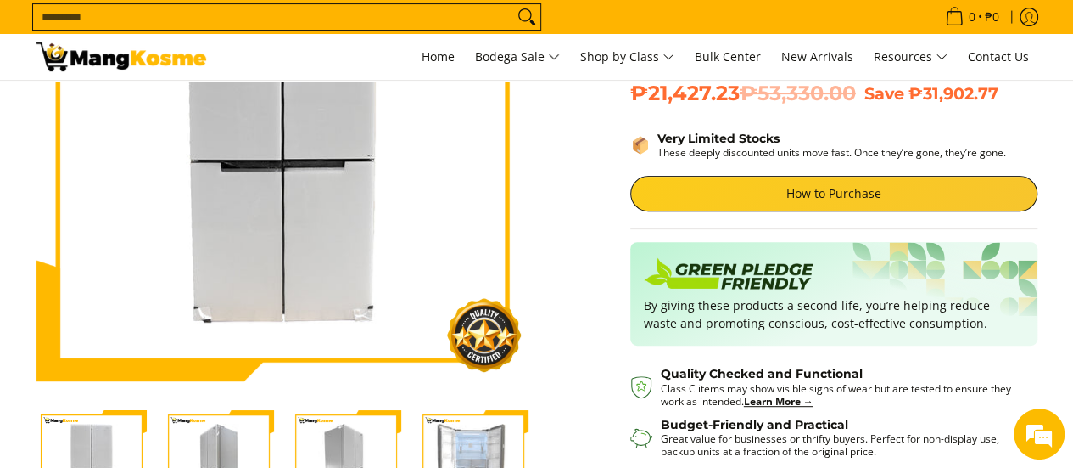
scroll to position [565, 0]
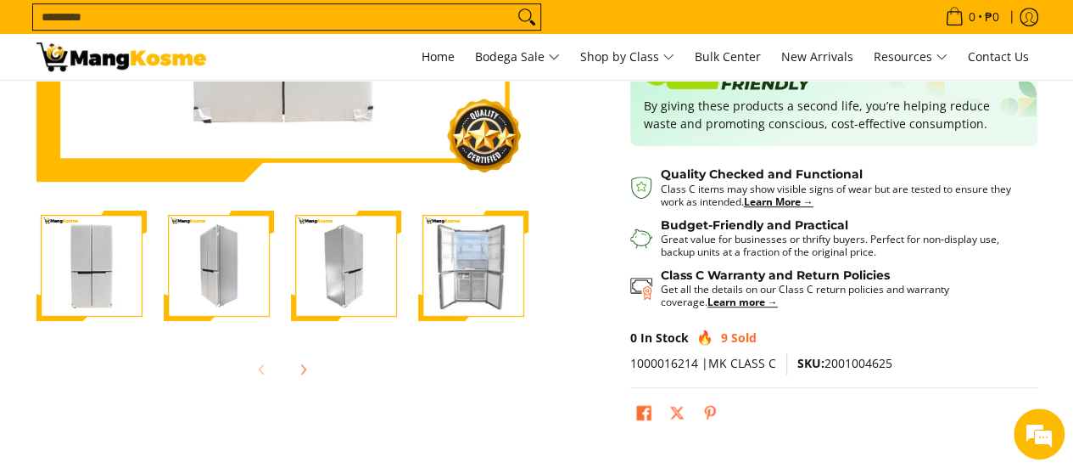
scroll to position [452, 0]
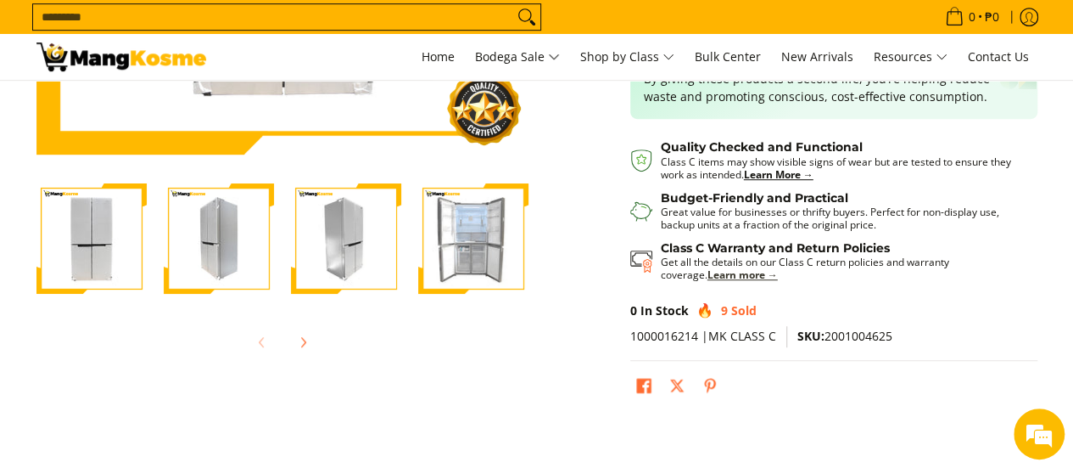
click at [708, 274] on strong "Learn more →" at bounding box center [743, 274] width 70 height 14
